Goal: Find specific page/section: Find specific page/section

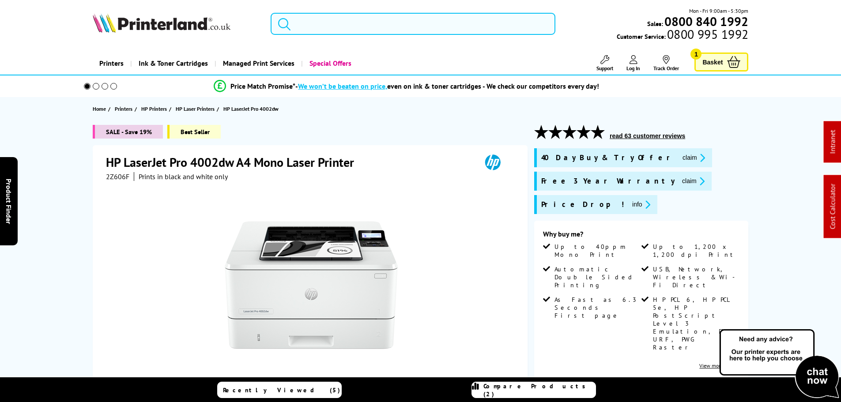
click at [340, 15] on input "search" at bounding box center [413, 24] width 285 height 22
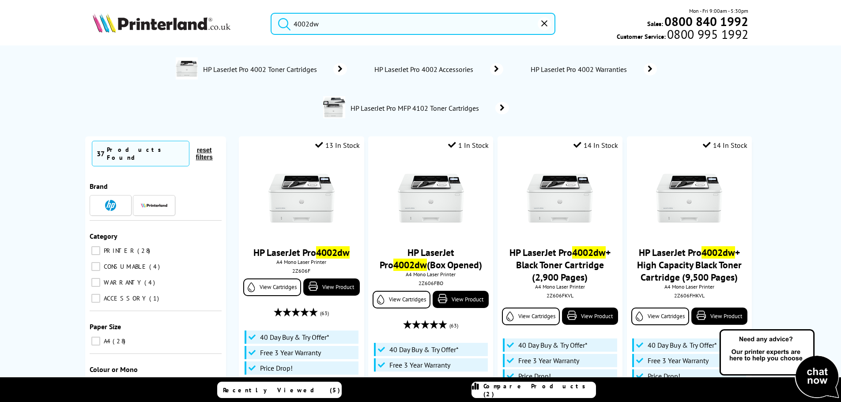
click at [365, 25] on input "4002dw" at bounding box center [413, 24] width 285 height 22
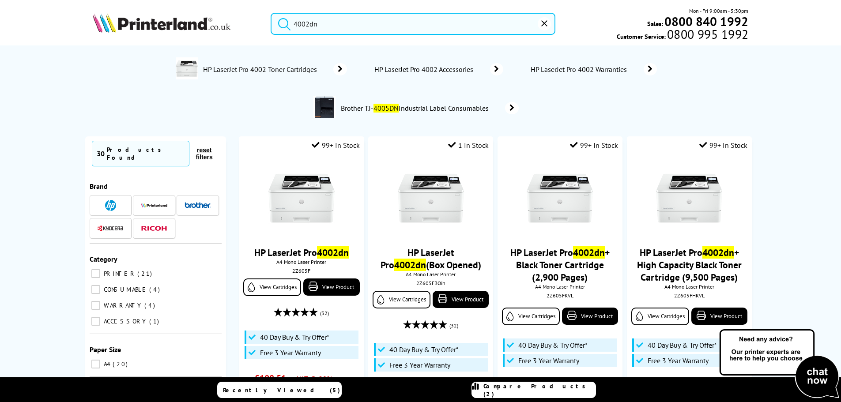
drag, startPoint x: 377, startPoint y: 26, endPoint x: 223, endPoint y: 30, distance: 154.1
click at [222, 30] on div "4002dn Mon - Fri 9:00am - 5:30pm Sales: 0800 840 1992 Customer Service: 0800 99…" at bounding box center [421, 26] width 706 height 39
paste input "MFCJ5340DWZU1"
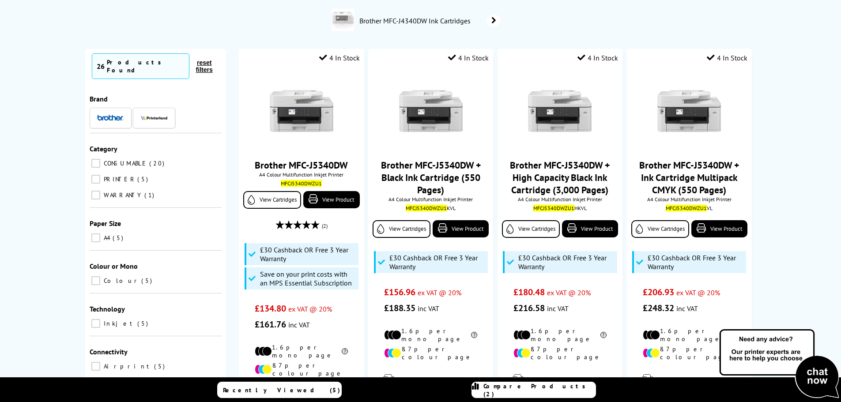
scroll to position [44, 0]
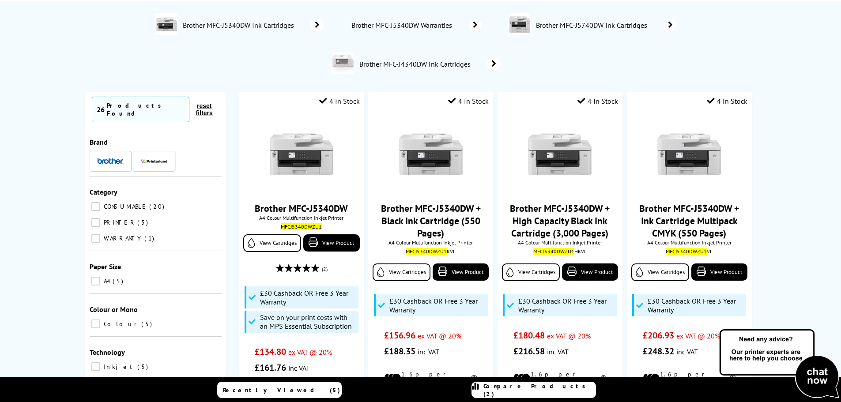
type input "MFCJ5340DWZU1"
